Goal: Complete application form

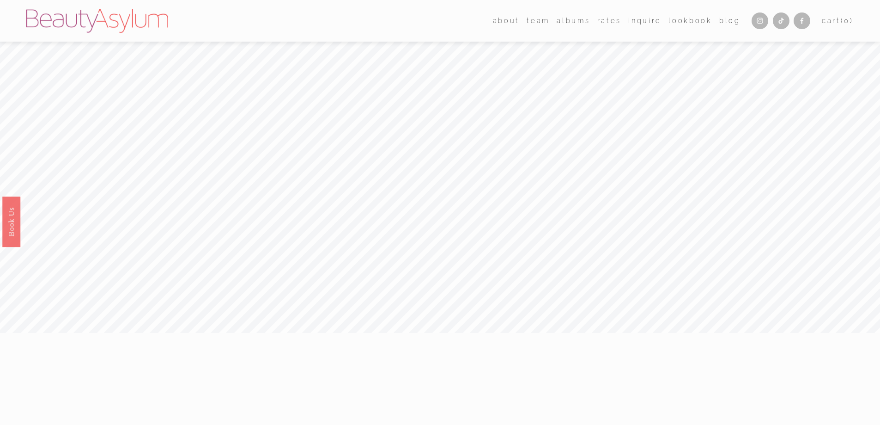
click at [0, 0] on link "[GEOGRAPHIC_DATA]" at bounding box center [0, 0] width 0 height 0
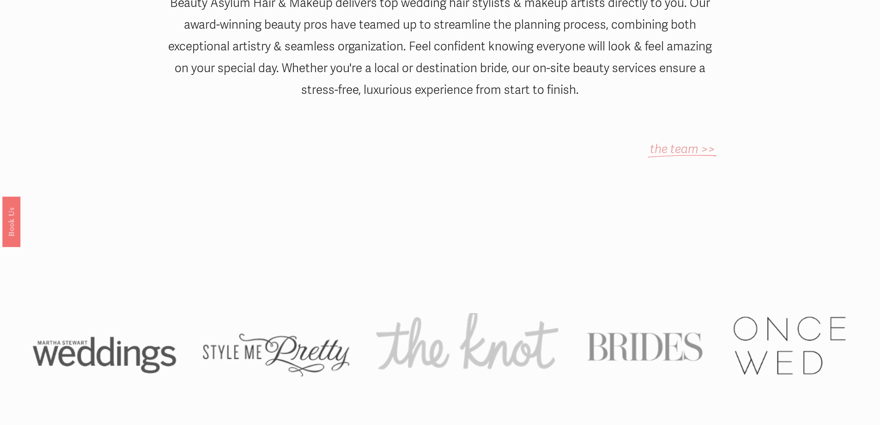
scroll to position [786, 0]
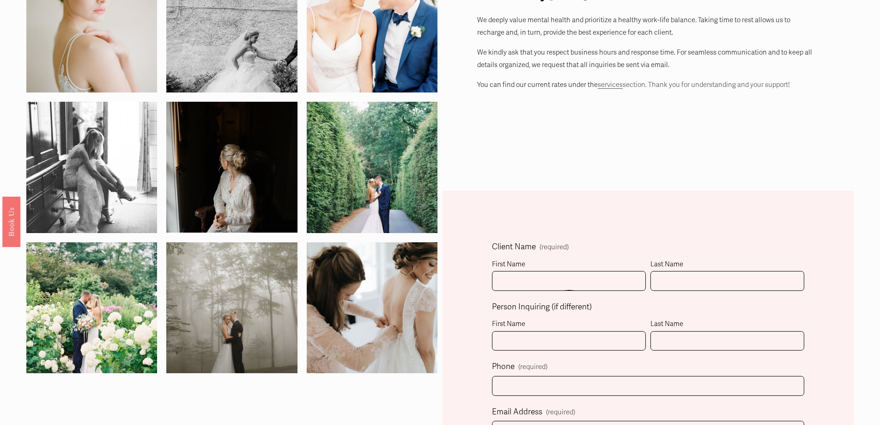
scroll to position [185, 0]
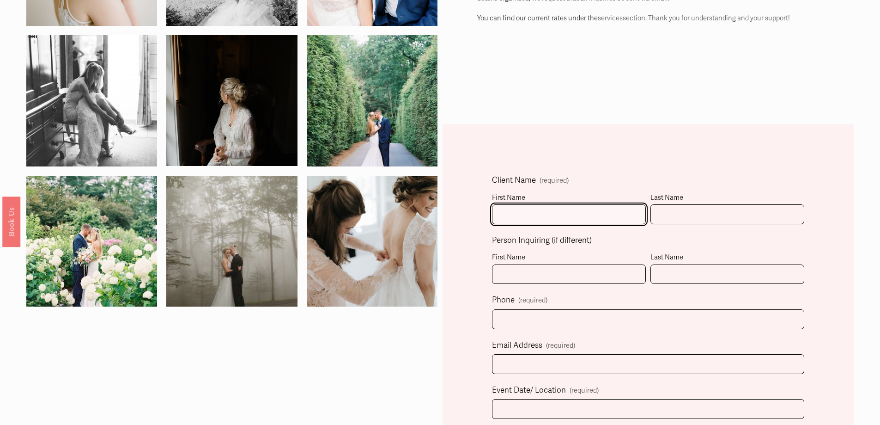
click at [544, 216] on input "First Name" at bounding box center [569, 214] width 154 height 20
click at [573, 217] on input "First Name" at bounding box center [569, 214] width 154 height 20
type input "[PERSON_NAME]"
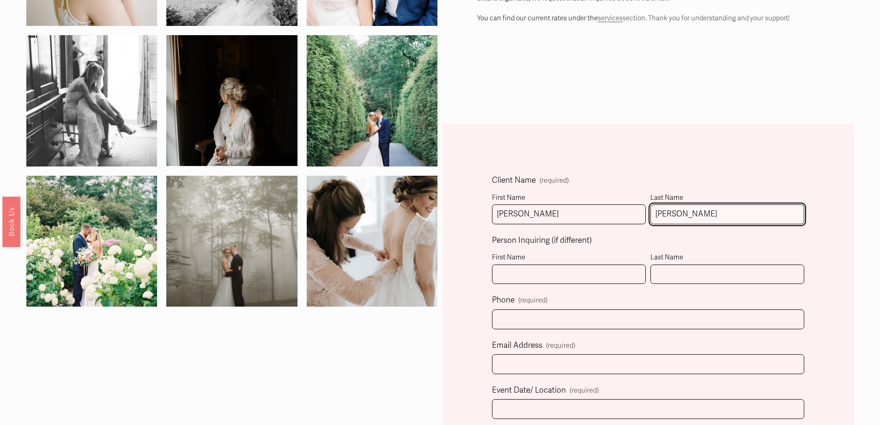
type input "[PERSON_NAME]"
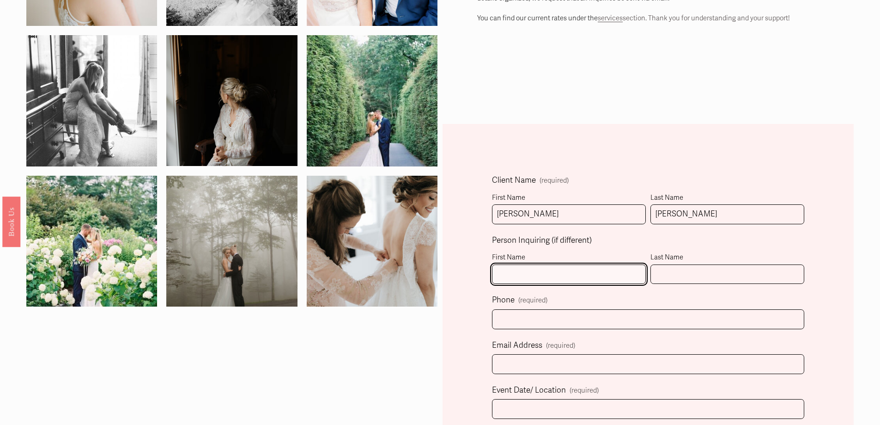
click at [530, 283] on input "First Name" at bounding box center [569, 274] width 154 height 20
type input "[PERSON_NAME]"
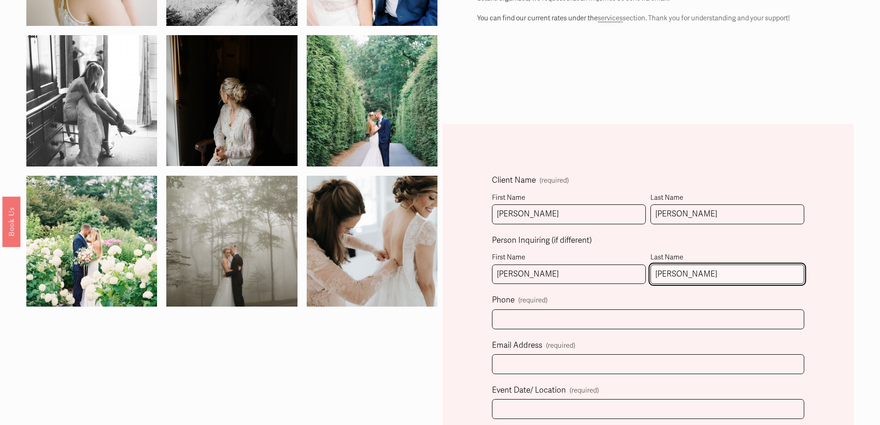
type input "[PERSON_NAME]"
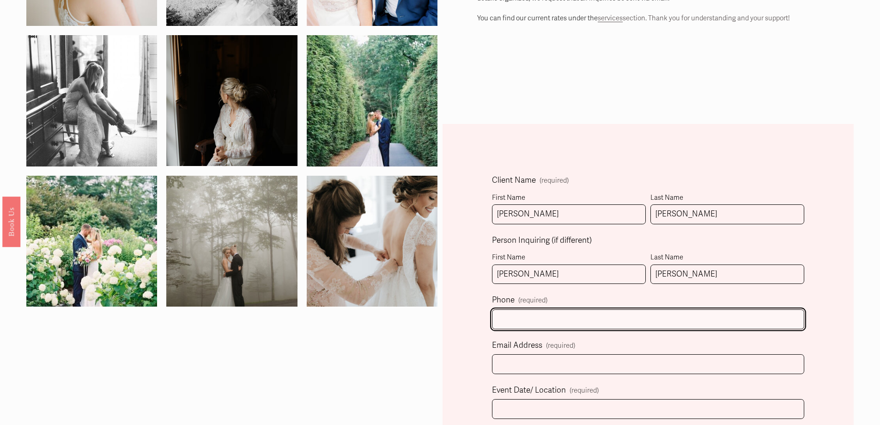
click at [529, 317] on input "text" at bounding box center [648, 319] width 312 height 20
type input "[PHONE_NUMBER]"
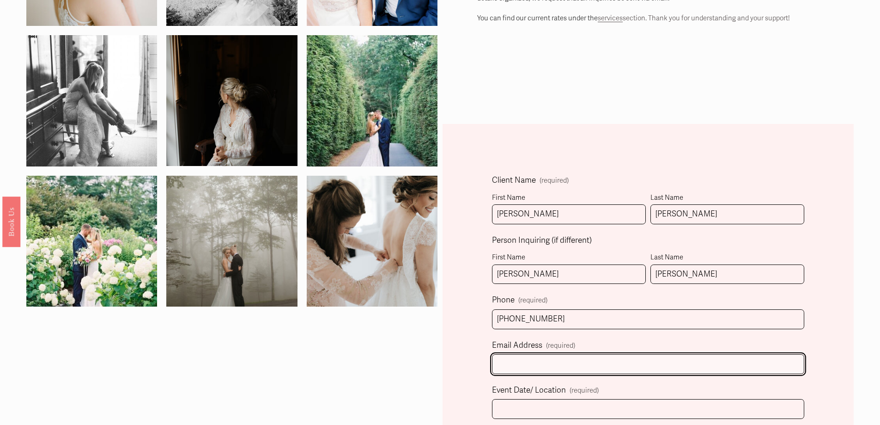
type input "[EMAIL_ADDRESS][DOMAIN_NAME]"
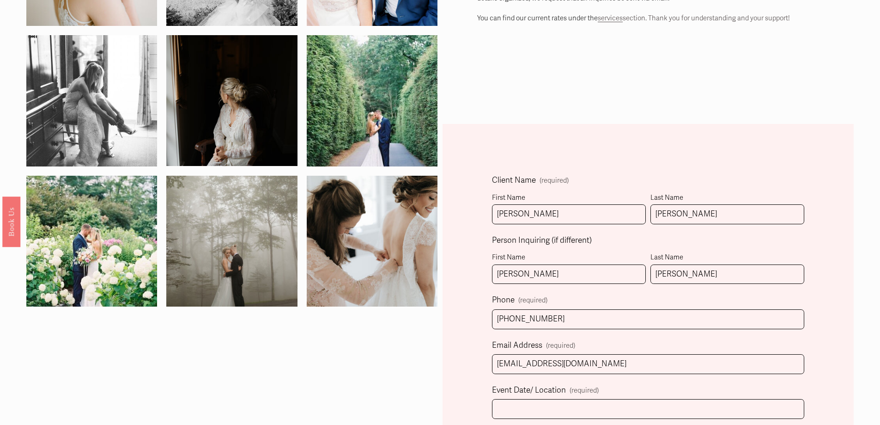
select select "[GEOGRAPHIC_DATA], [GEOGRAPHIC_DATA]"
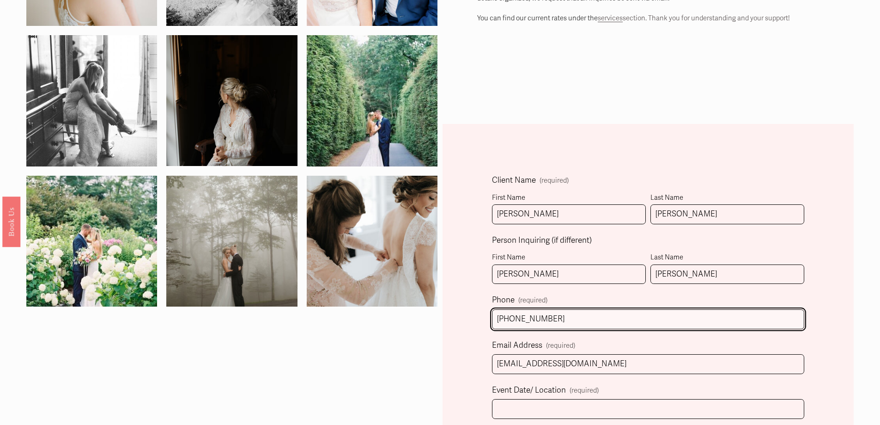
type input "[PHONE_NUMBER]"
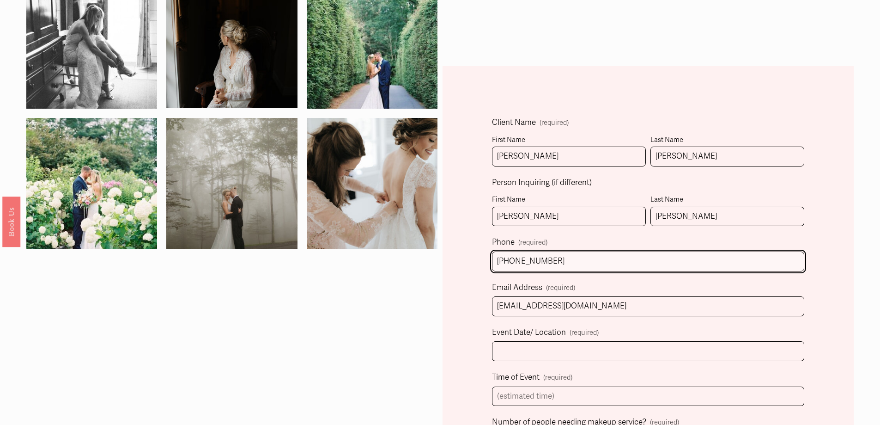
scroll to position [323, 0]
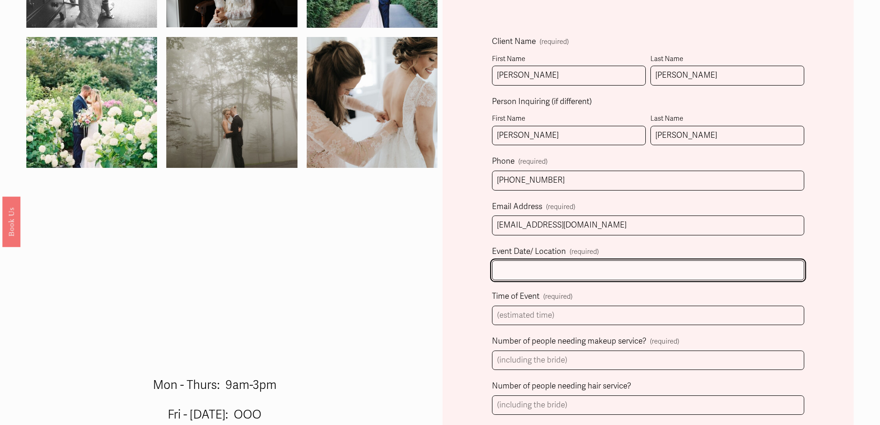
click at [524, 264] on input "Event Date/ Location (required)" at bounding box center [648, 270] width 312 height 20
click at [572, 271] on input "9/27/25/ [GEOGRAPHIC_DATA], [GEOGRAPHIC_DATA] [PERSON_NAME][GEOGRAPHIC_DATA]" at bounding box center [648, 270] width 312 height 20
type input "9/27/25/ [GEOGRAPHIC_DATA], [GEOGRAPHIC_DATA] -[PERSON_NAME][GEOGRAPHIC_DATA]"
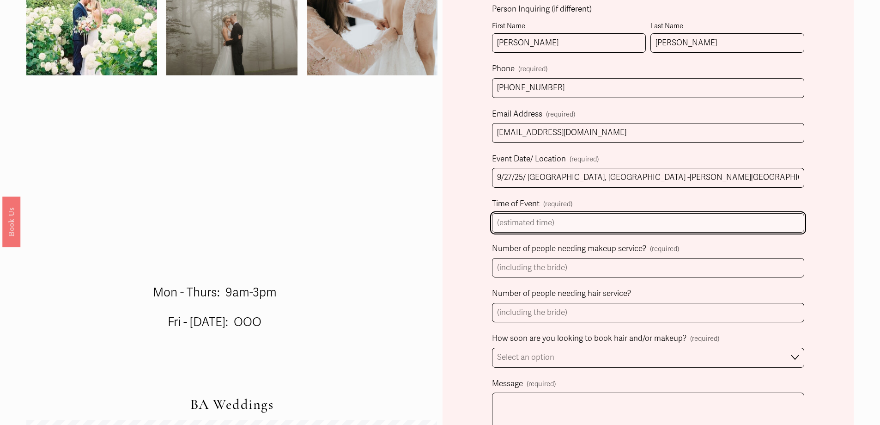
click at [531, 228] on input "Time of Event (required)" at bounding box center [648, 223] width 312 height 20
type input "5:30PM"
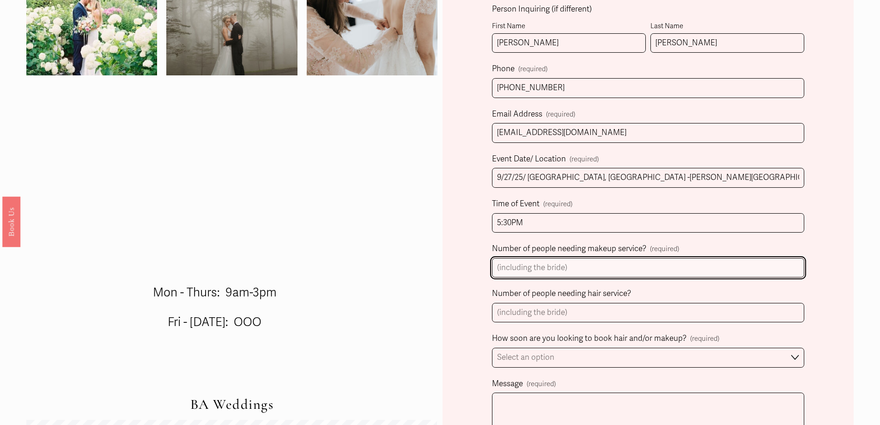
click at [637, 269] on input "Number of people needing makeup service? (required)" at bounding box center [648, 268] width 312 height 20
type input "1"
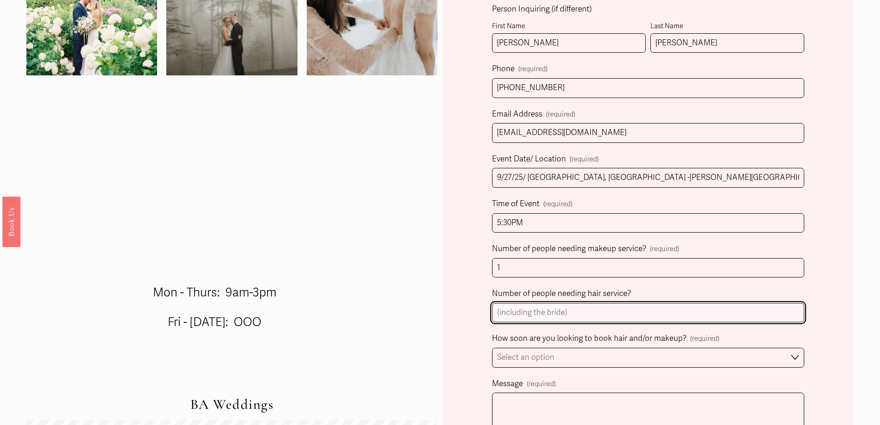
click at [617, 312] on input "Number of people needing hair service?" at bounding box center [648, 313] width 312 height 20
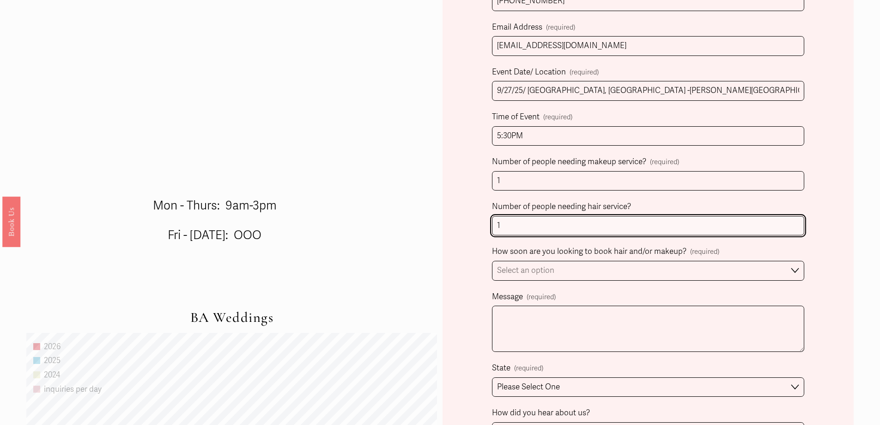
scroll to position [601, 0]
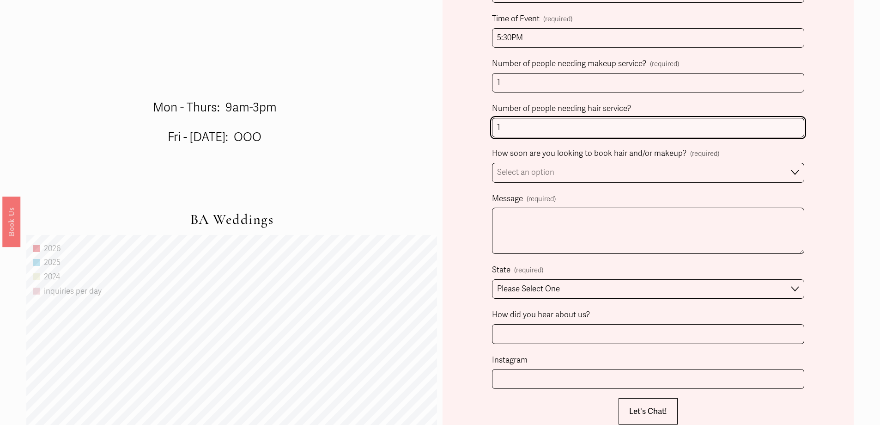
type input "1"
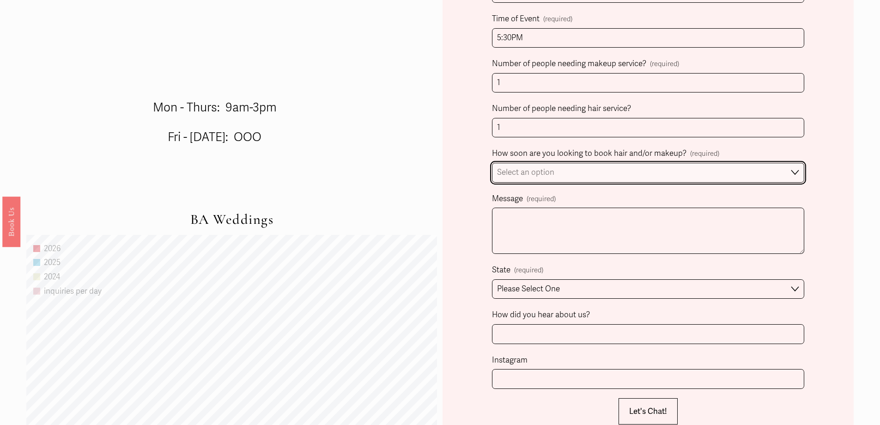
click at [757, 177] on select "Select an option Immediately 1-2 weeks I'm looking for information & not ready …" at bounding box center [648, 173] width 312 height 20
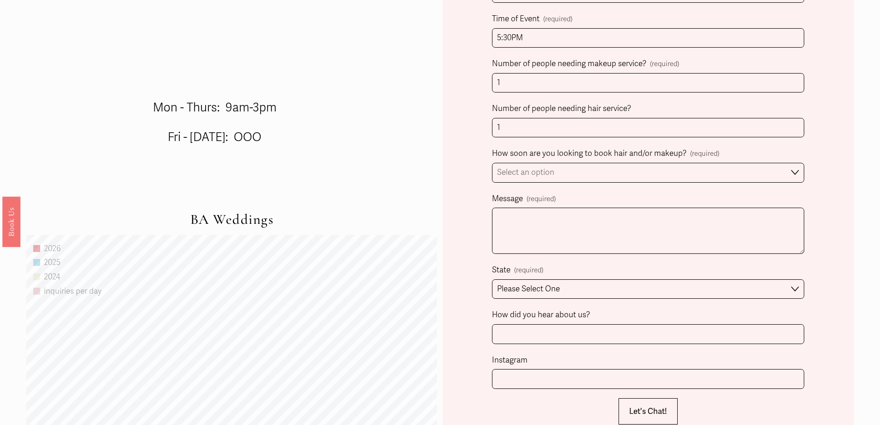
click at [828, 177] on div "Client Name (required) First Name [PERSON_NAME] Last Name [PERSON_NAME] Inquiri…" at bounding box center [648, 179] width 411 height 943
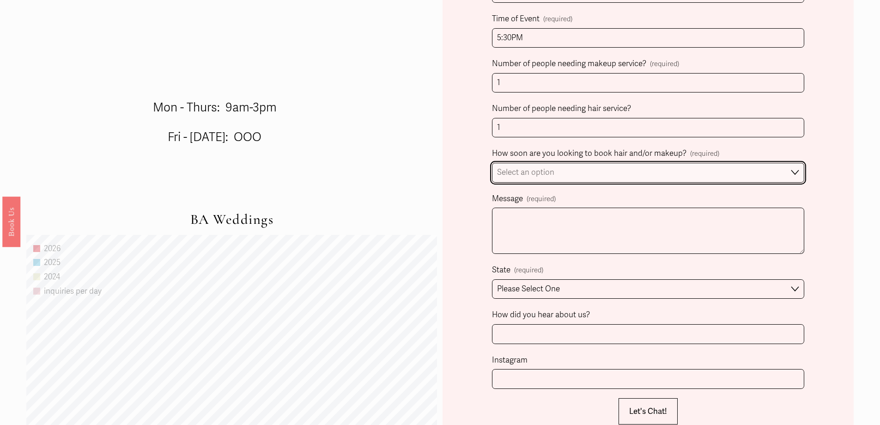
click at [767, 176] on select "Select an option Immediately 1-2 weeks I'm looking for information & not ready …" at bounding box center [648, 173] width 312 height 20
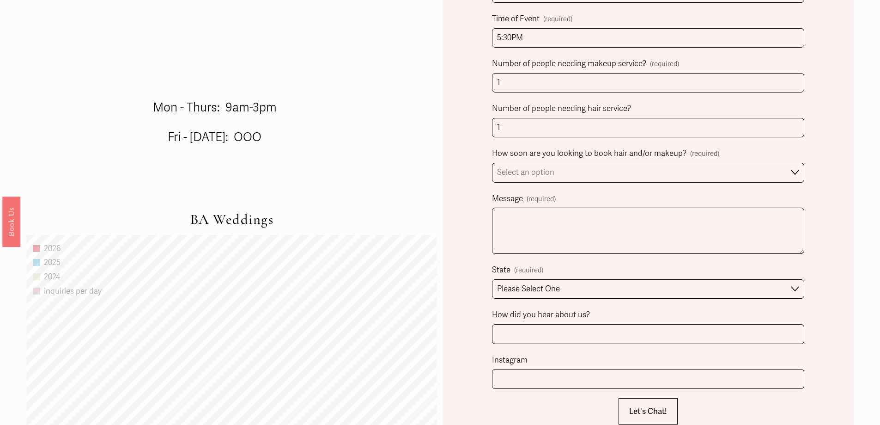
click at [818, 204] on div "Client Name (required) First Name [PERSON_NAME] Last Name [PERSON_NAME] Inquiri…" at bounding box center [648, 179] width 411 height 943
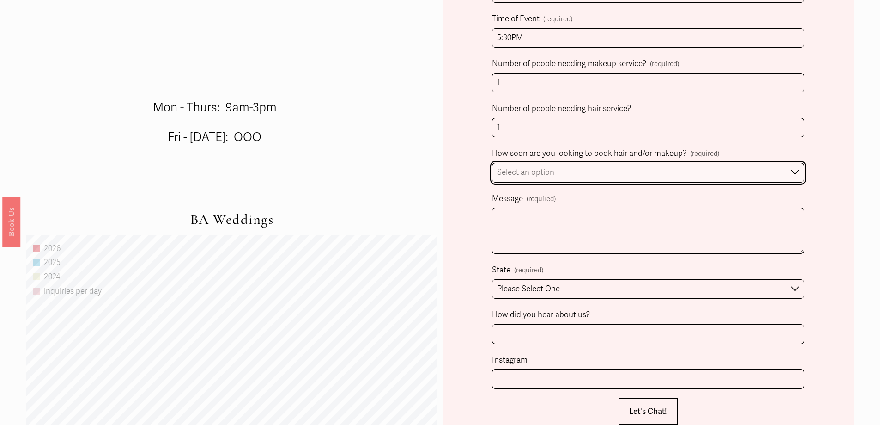
click at [785, 175] on select "Select an option Immediately 1-2 weeks I'm looking for information & not ready …" at bounding box center [648, 173] width 312 height 20
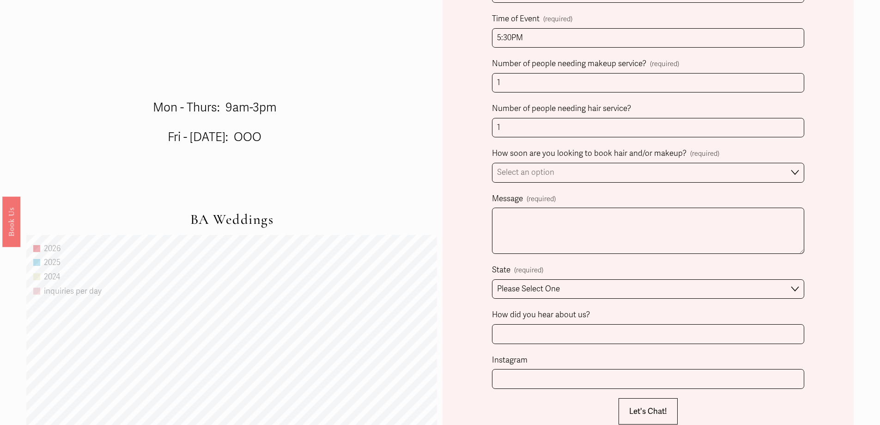
click at [833, 178] on div "Client Name (required) First Name [PERSON_NAME] Last Name [PERSON_NAME] Inquiri…" at bounding box center [648, 179] width 411 height 943
click at [826, 168] on div "Client Name (required) First Name [PERSON_NAME] Last Name [PERSON_NAME] Inquiri…" at bounding box center [648, 179] width 411 height 943
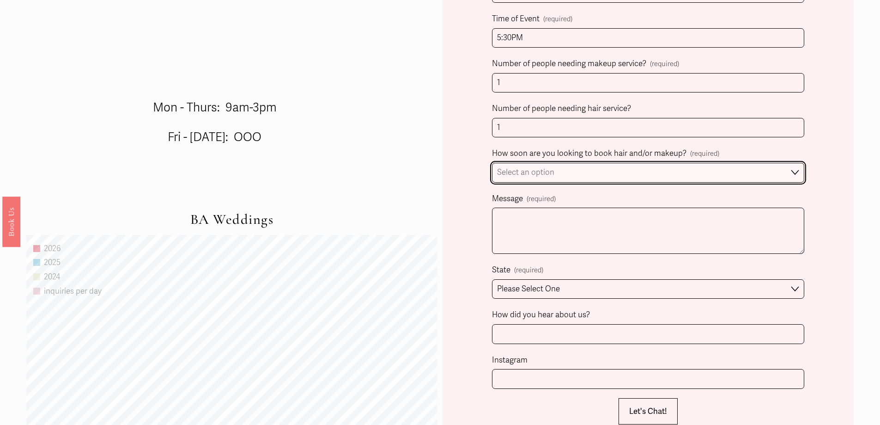
click at [790, 173] on select "Select an option Immediately 1-2 weeks I'm looking for information & not ready …" at bounding box center [648, 173] width 312 height 20
select select "Immediately"
click at [492, 164] on select "Select an option Immediately 1-2 weeks I'm looking for information & not ready …" at bounding box center [648, 173] width 312 height 20
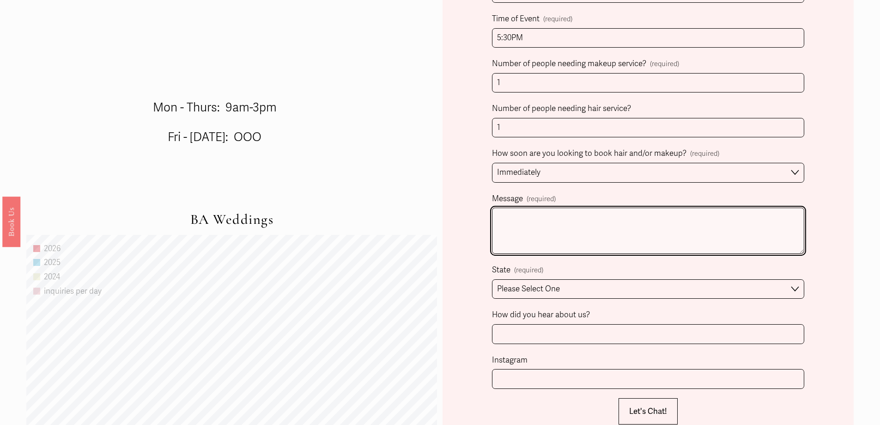
click at [560, 226] on textarea "Message (required)" at bounding box center [648, 230] width 312 height 46
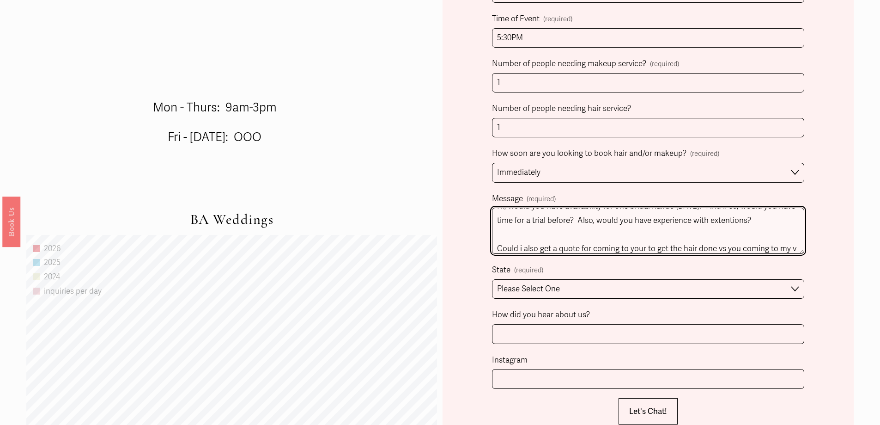
scroll to position [25, 0]
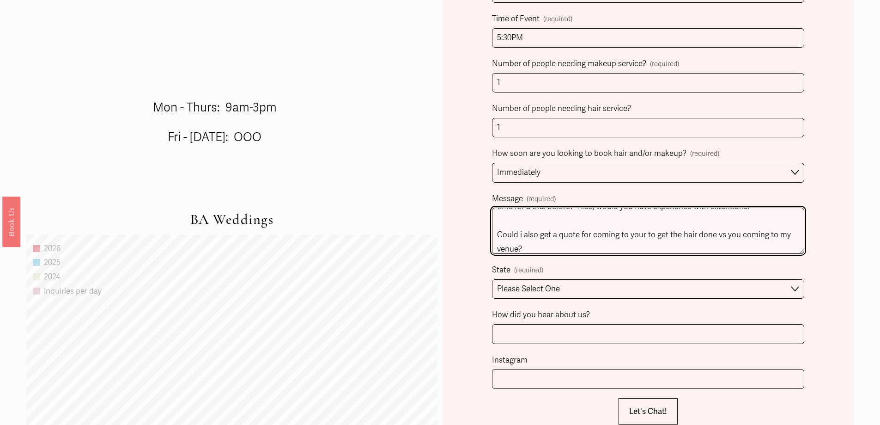
type textarea "Hi, would you have availability for one bridal hairdo [DATE]? And if so, would …"
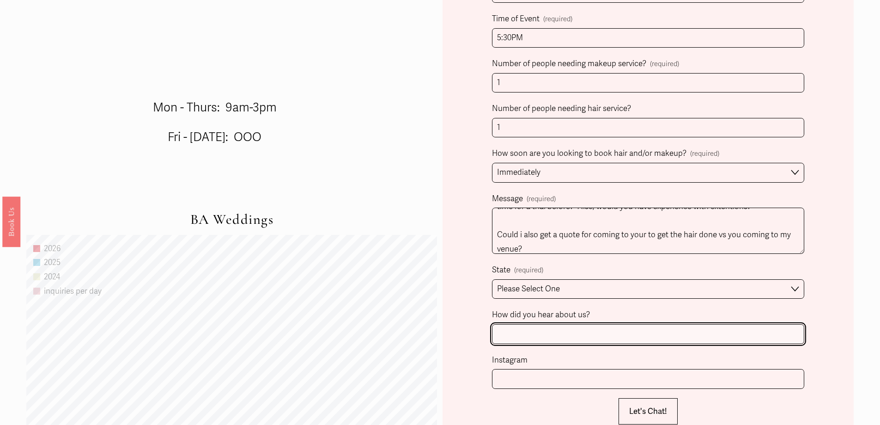
click at [544, 338] on input "How did you hear about us?" at bounding box center [648, 334] width 312 height 20
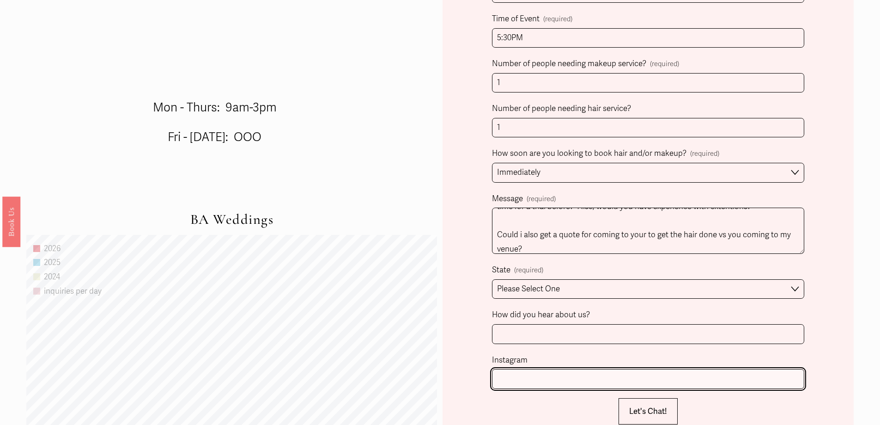
click at [548, 378] on input "Instagram" at bounding box center [648, 379] width 312 height 20
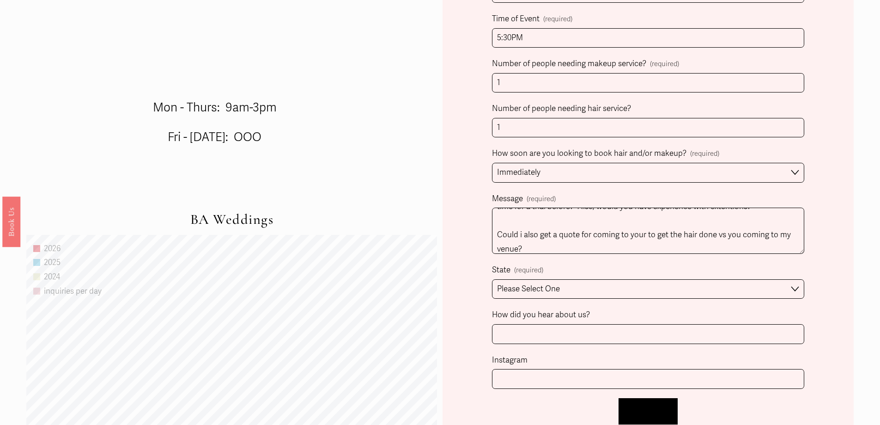
click at [626, 406] on button "Let's Chat! Let's Chat!" at bounding box center [648, 411] width 59 height 26
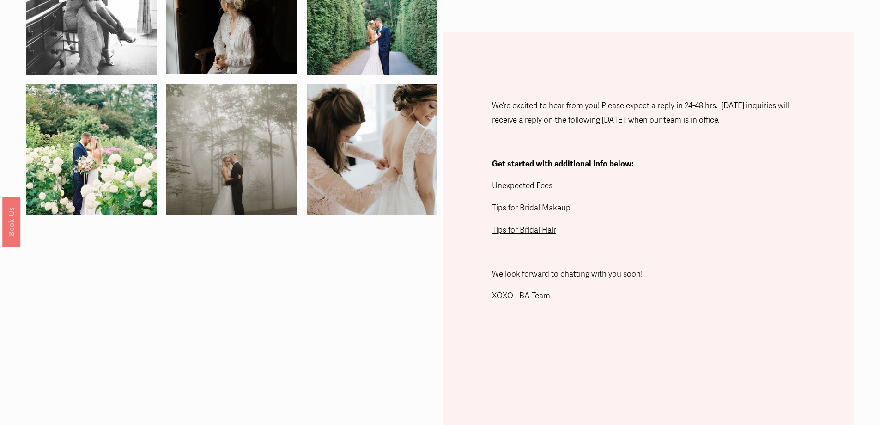
scroll to position [270, 0]
